Goal: Information Seeking & Learning: Learn about a topic

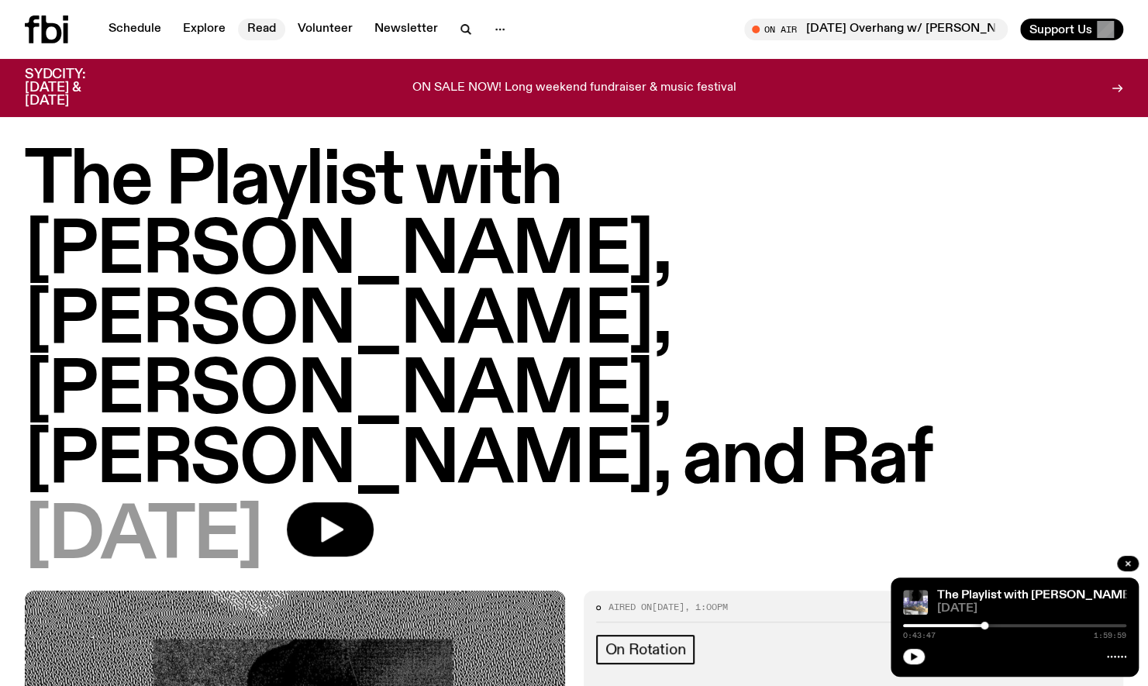
click at [271, 38] on link "Read" at bounding box center [261, 30] width 47 height 22
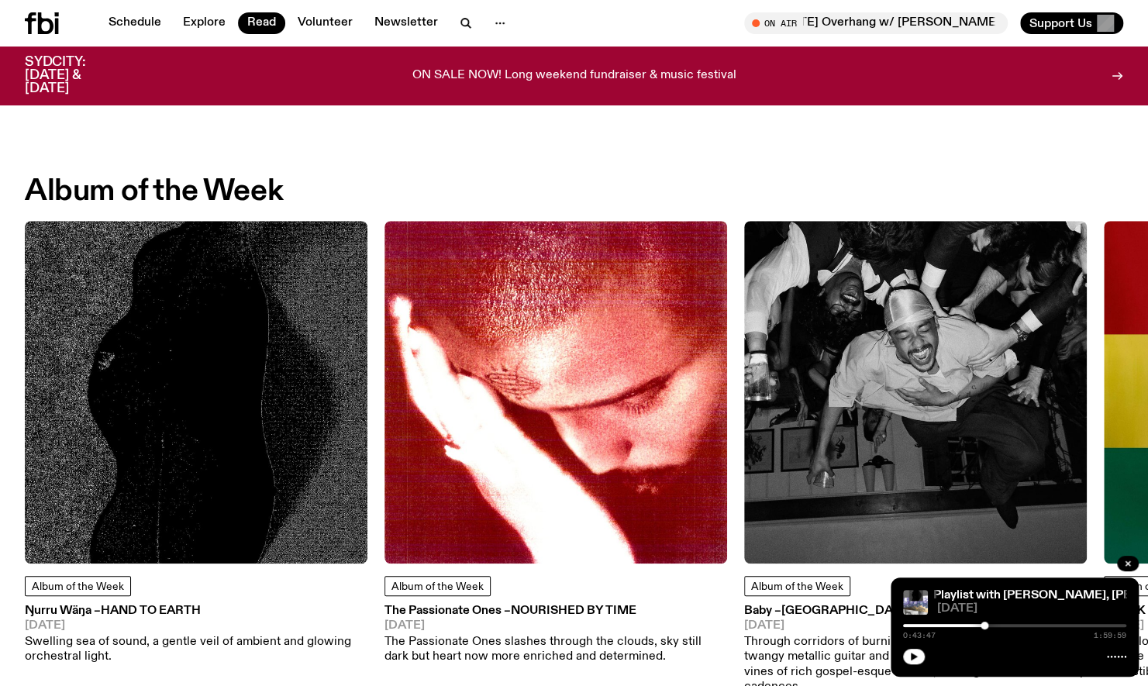
scroll to position [588, 0]
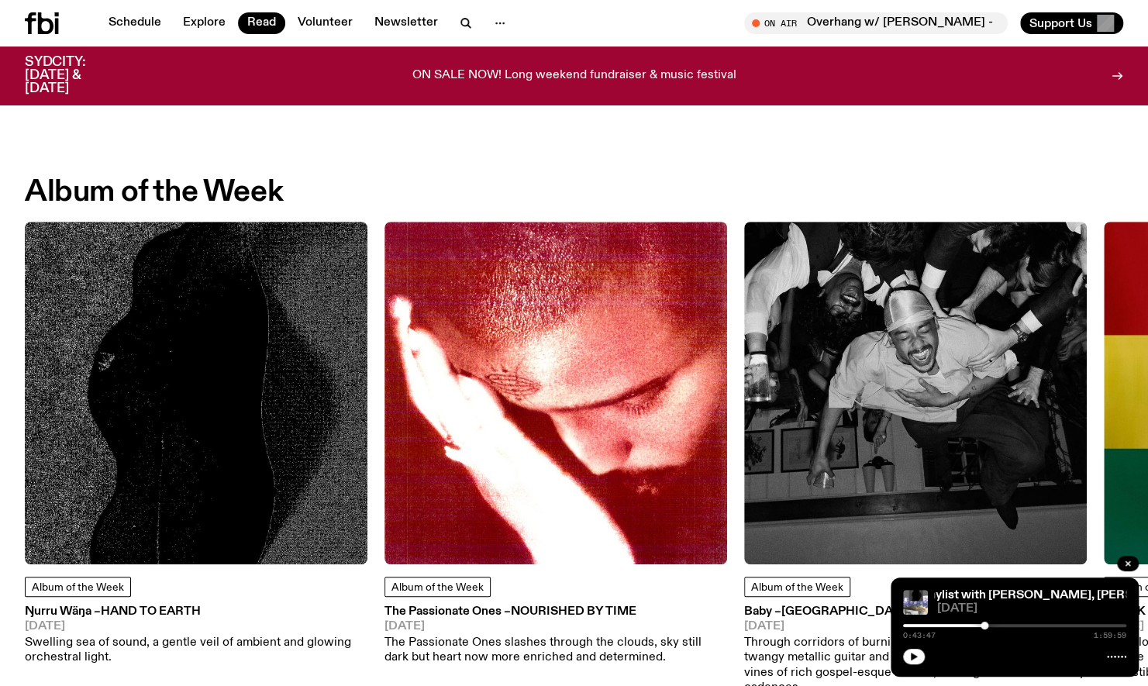
click at [202, 486] on img at bounding box center [196, 393] width 343 height 343
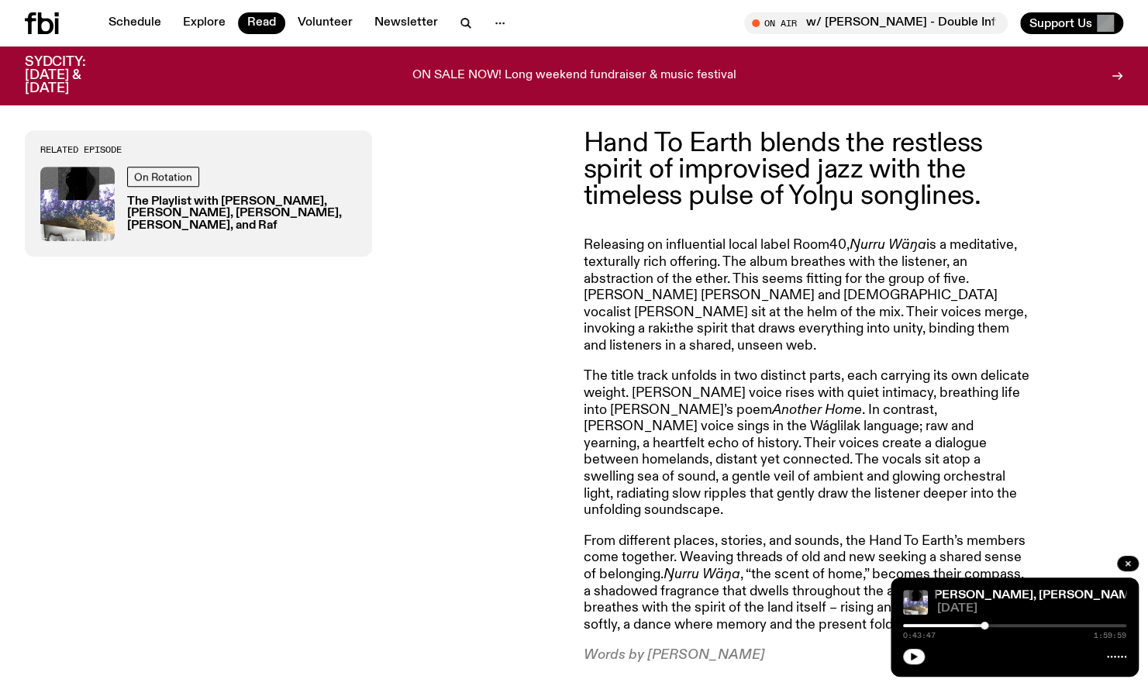
scroll to position [588, 0]
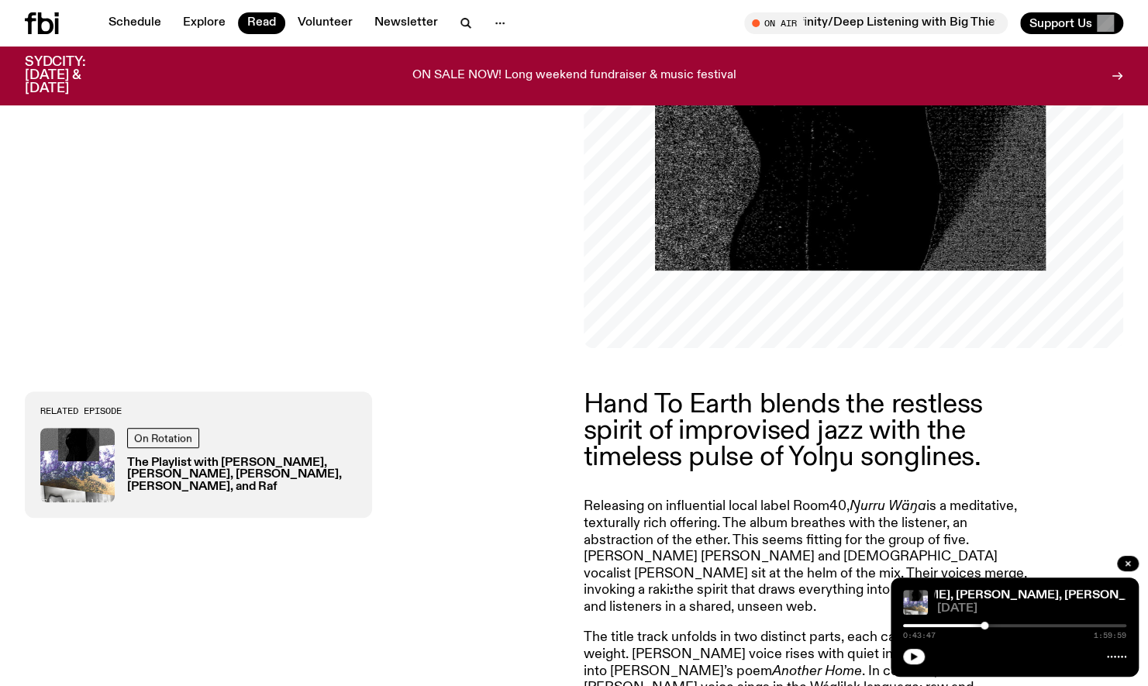
scroll to position [308, 0]
